Goal: Task Accomplishment & Management: Use online tool/utility

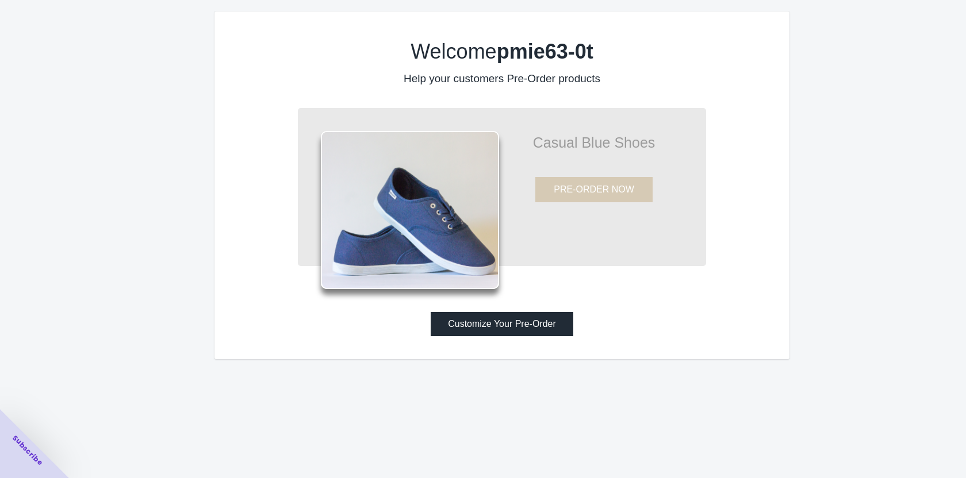
click at [560, 321] on button "Customize Your Pre-Order" at bounding box center [502, 324] width 143 height 24
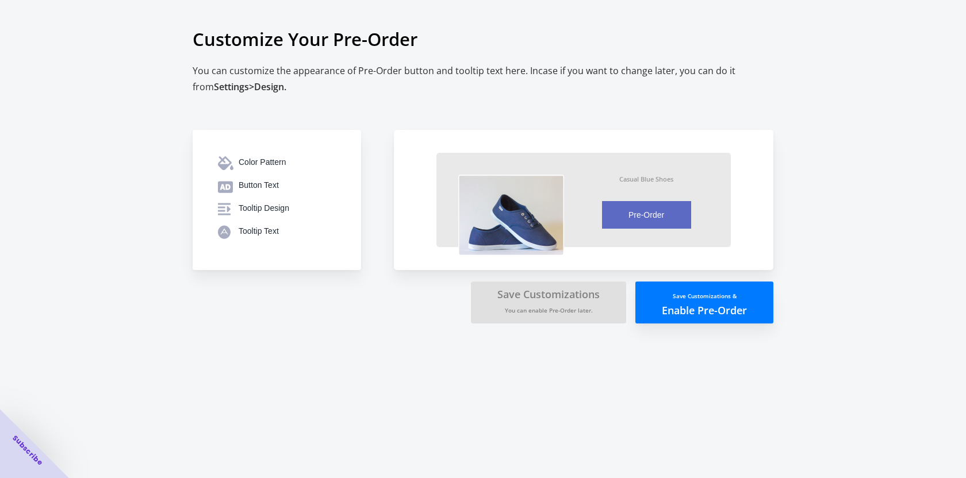
click at [702, 311] on button "Save Customizations & Enable Pre-Order" at bounding box center [704, 303] width 138 height 42
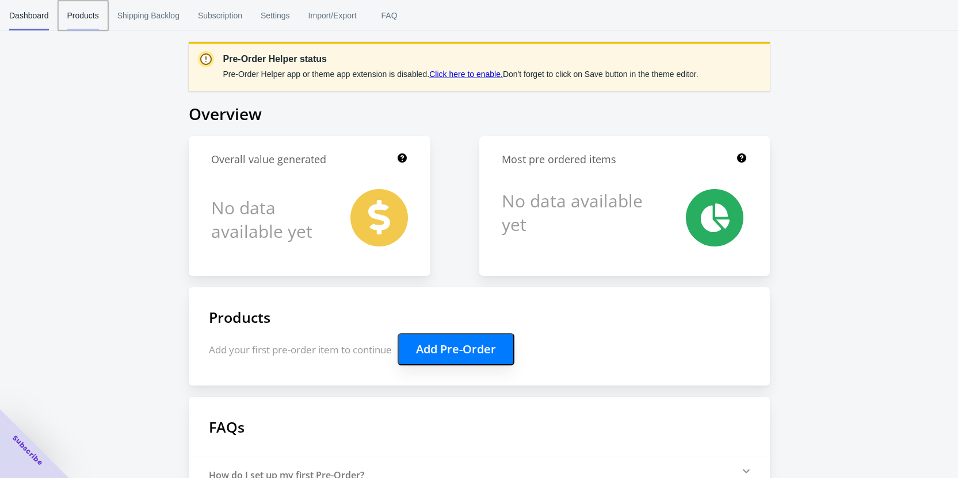
click at [86, 17] on span "Products" at bounding box center [83, 16] width 32 height 30
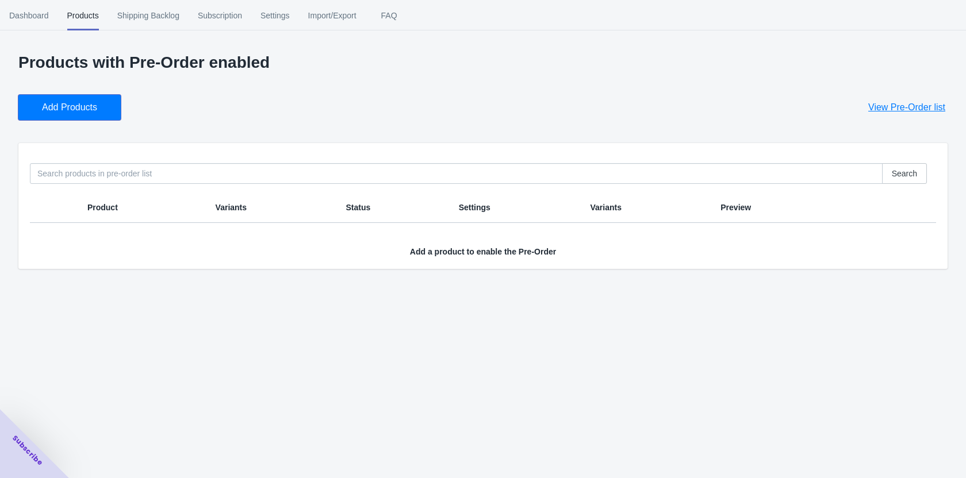
click at [112, 117] on button "Add Products" at bounding box center [69, 107] width 102 height 25
click at [52, 107] on span "Add Products" at bounding box center [69, 108] width 55 height 12
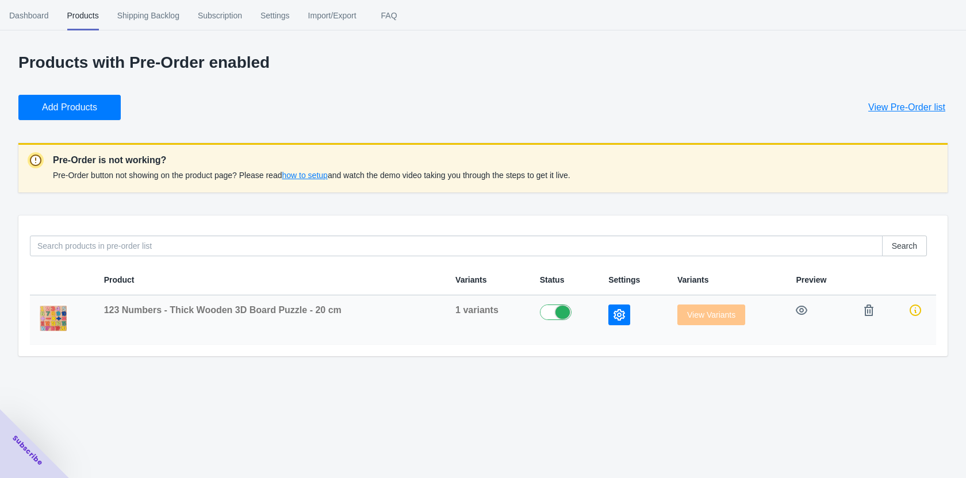
click at [619, 319] on icon "button" at bounding box center [620, 315] width 12 height 12
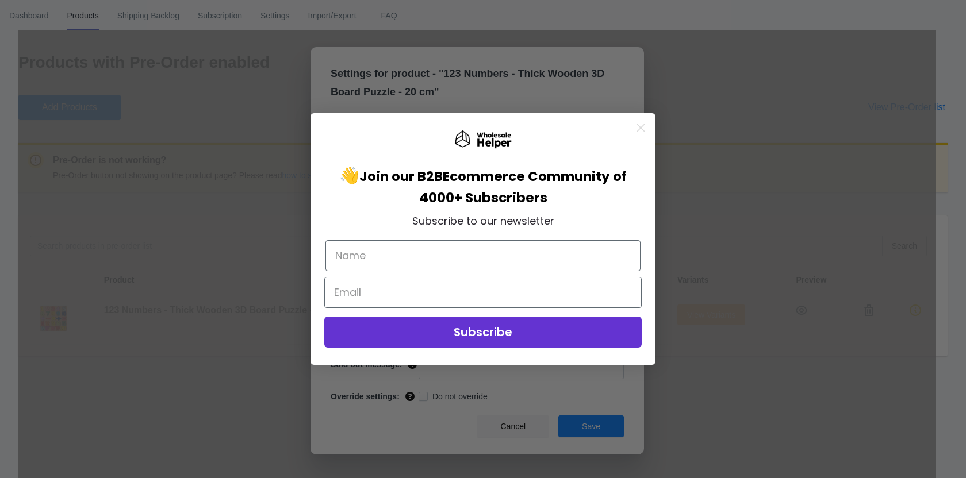
click at [638, 132] on circle "Close dialog" at bounding box center [640, 127] width 19 height 19
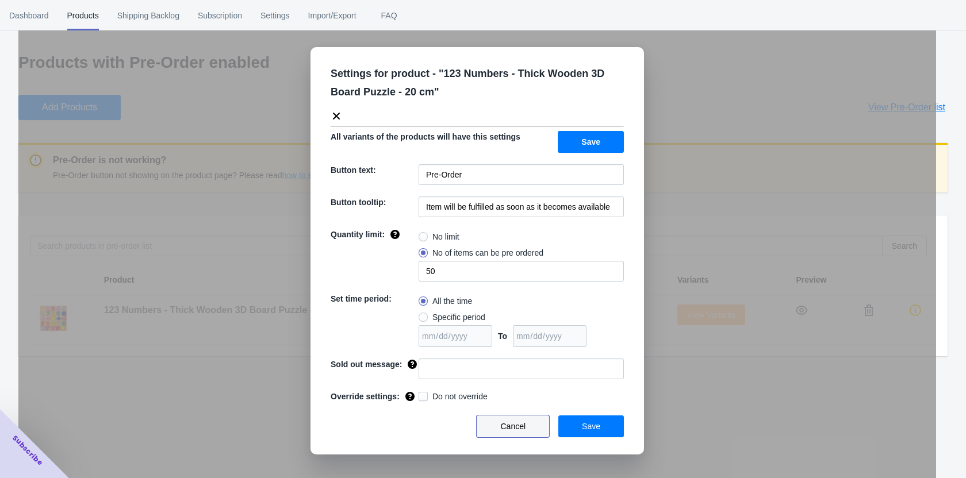
click at [518, 437] on button "Cancel" at bounding box center [513, 427] width 72 height 22
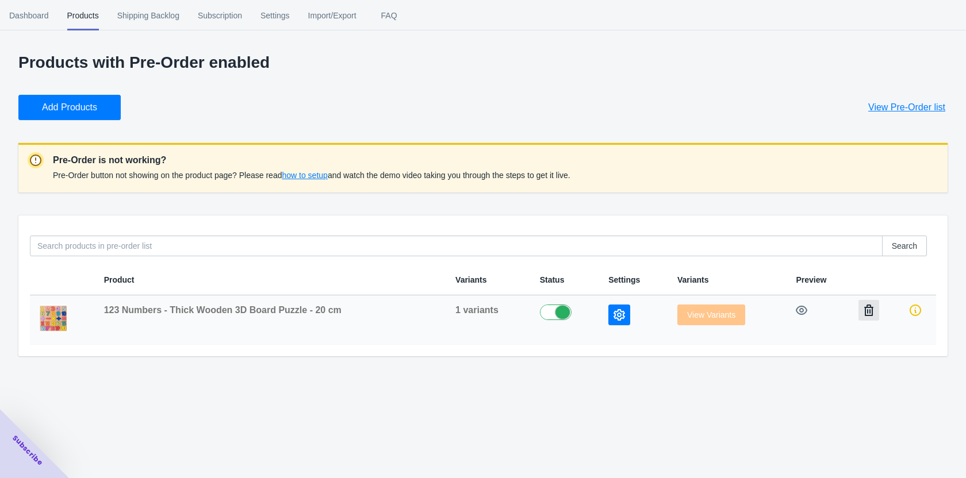
click at [864, 313] on icon "button" at bounding box center [869, 311] width 12 height 12
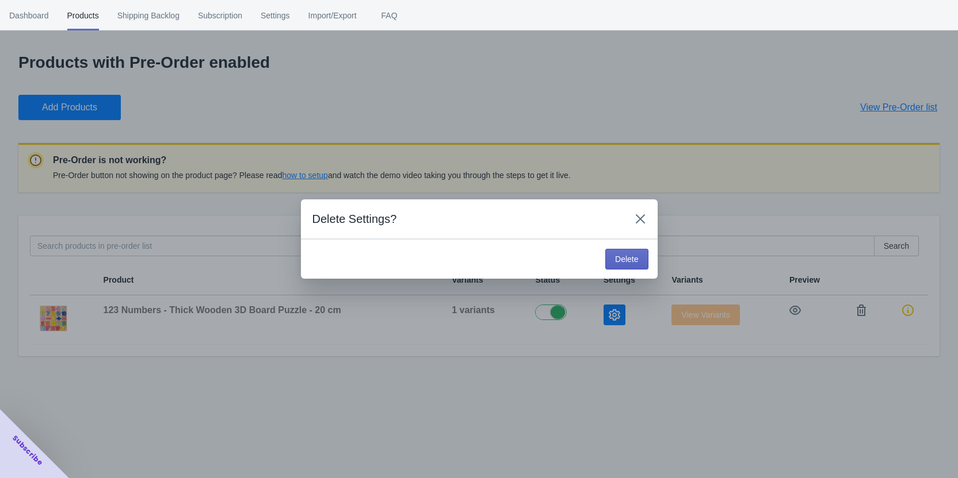
click at [649, 259] on div "Delete" at bounding box center [479, 259] width 357 height 40
click at [634, 261] on span "Delete" at bounding box center [626, 259] width 23 height 9
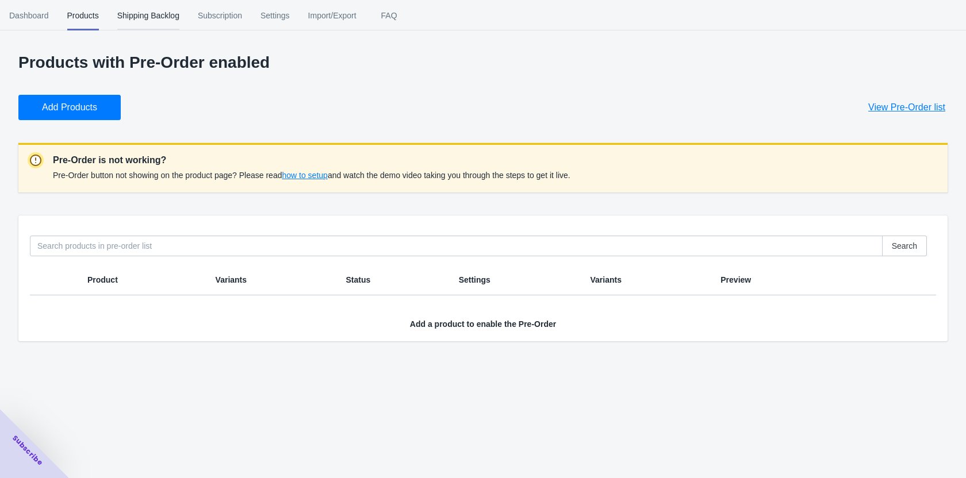
click at [154, 21] on span "Shipping Backlog" at bounding box center [148, 16] width 62 height 30
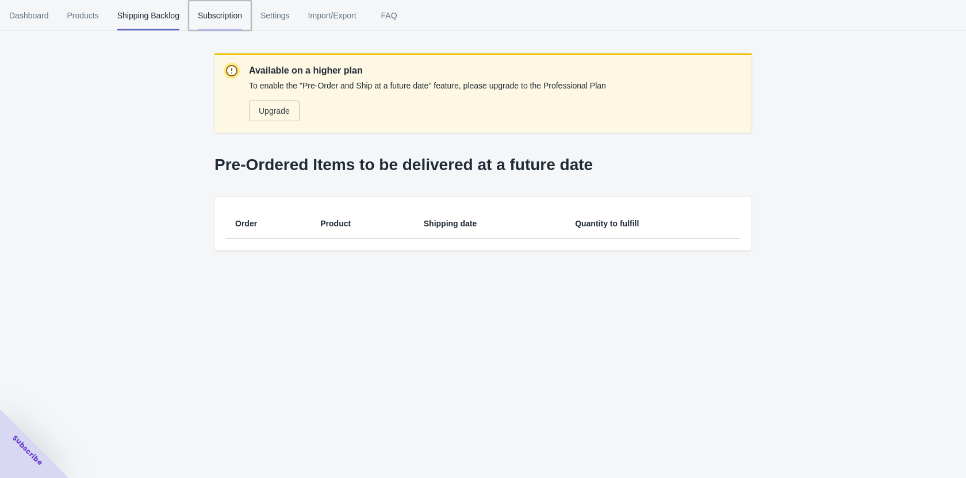
click at [226, 4] on span "Subscription" at bounding box center [220, 16] width 44 height 30
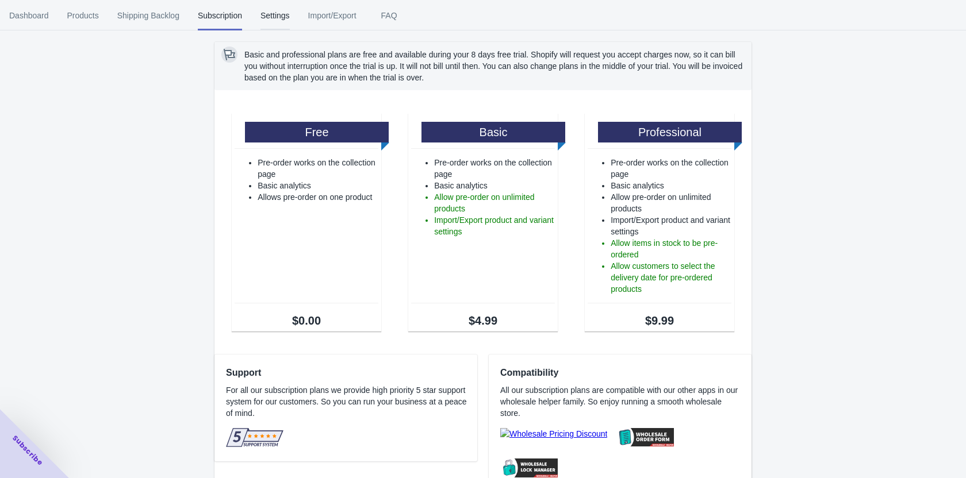
click at [263, 10] on span "Settings" at bounding box center [275, 16] width 29 height 30
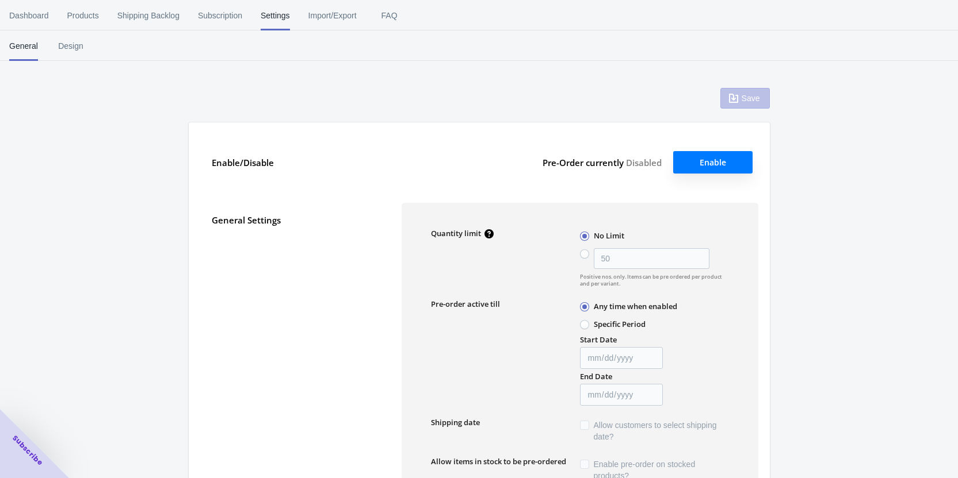
type input "50"
type textarea "Inventory level is <qty>. Some of the items will be pre-ordered."
type textarea "Only <qty> items left in stock."
type textarea "A maximum of <qty> products can be pre ordered."
click at [326, 18] on span "Import/Export" at bounding box center [332, 16] width 48 height 30
